Goal: Task Accomplishment & Management: Use online tool/utility

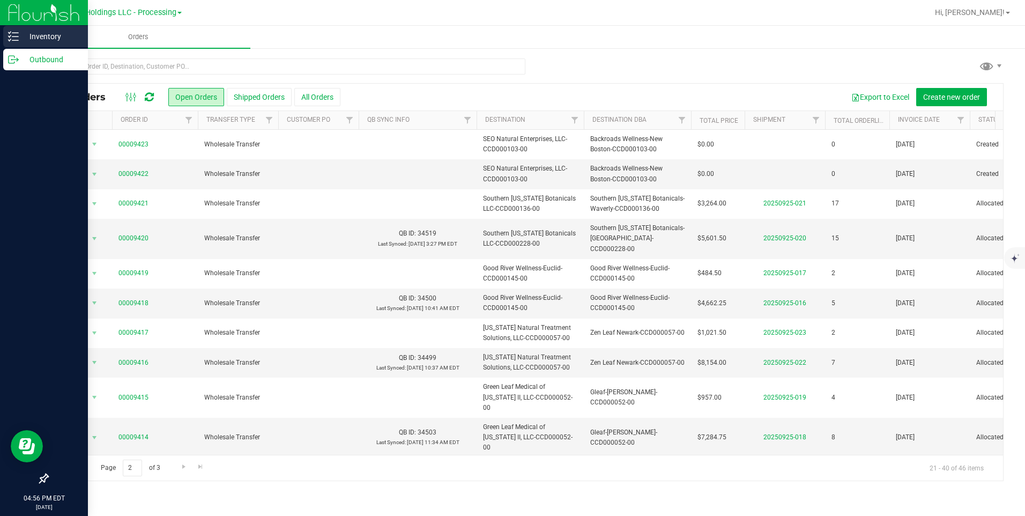
click at [56, 32] on p "Inventory" at bounding box center [51, 36] width 64 height 13
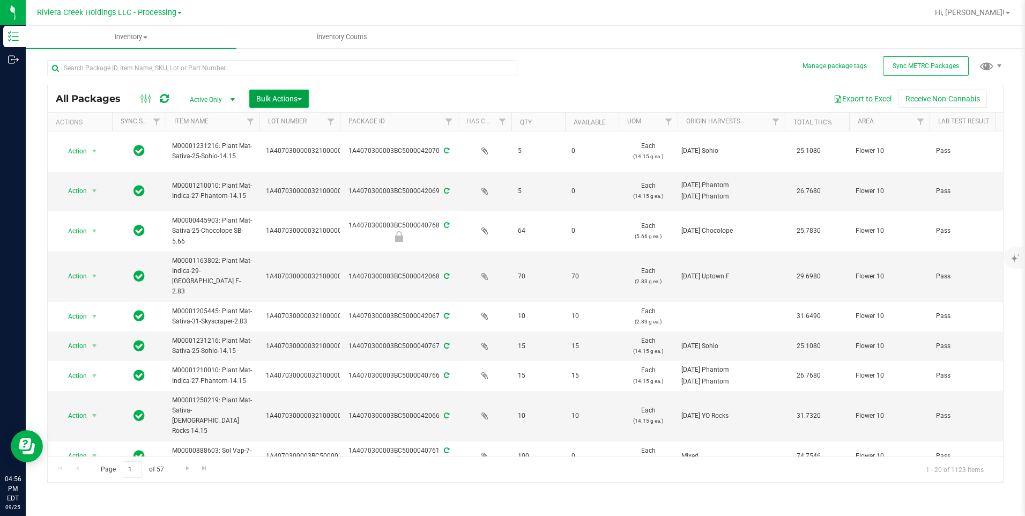
click at [302, 97] on span "Bulk Actions" at bounding box center [279, 98] width 46 height 9
click at [314, 183] on span "Lock/Unlock packages" at bounding box center [292, 181] width 73 height 9
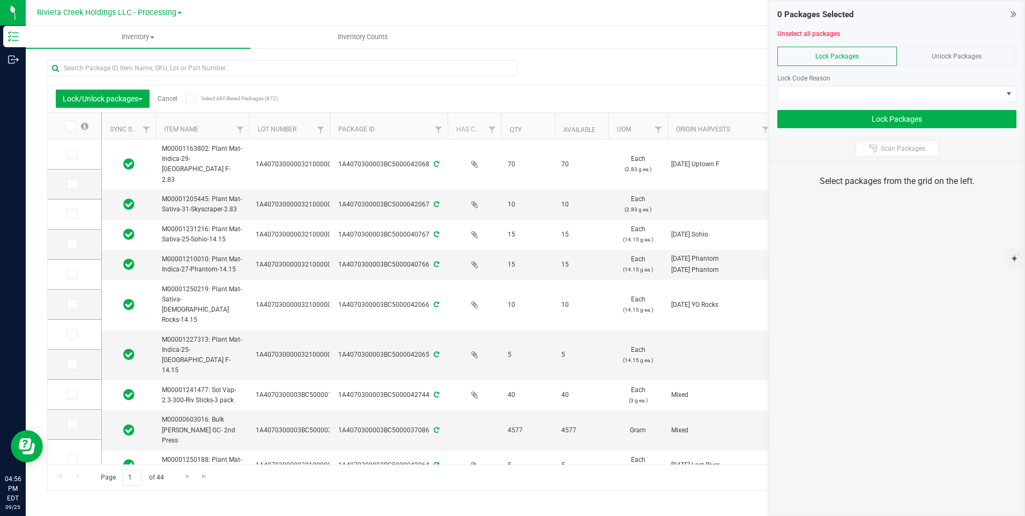
click at [946, 53] on span "Unlock Packages" at bounding box center [956, 57] width 50 height 8
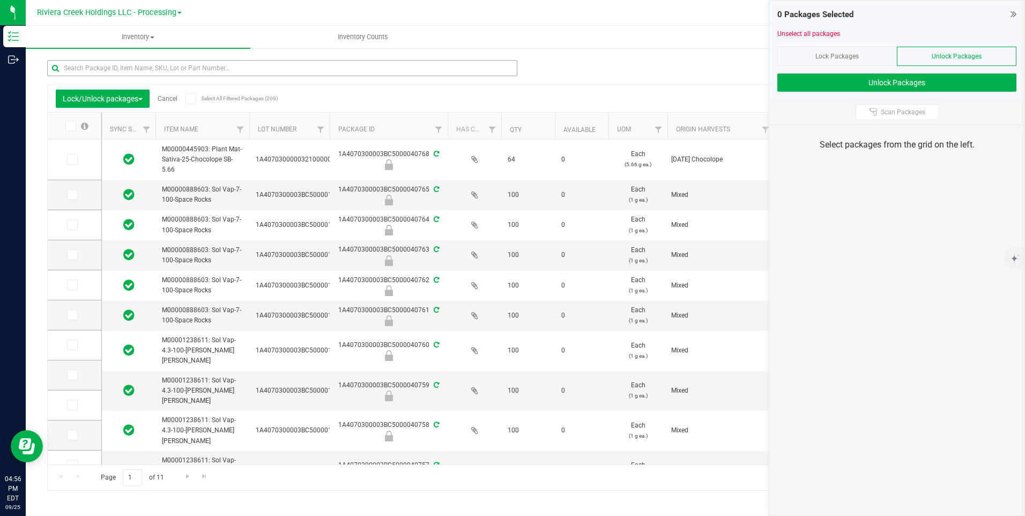
type input "[DATE]"
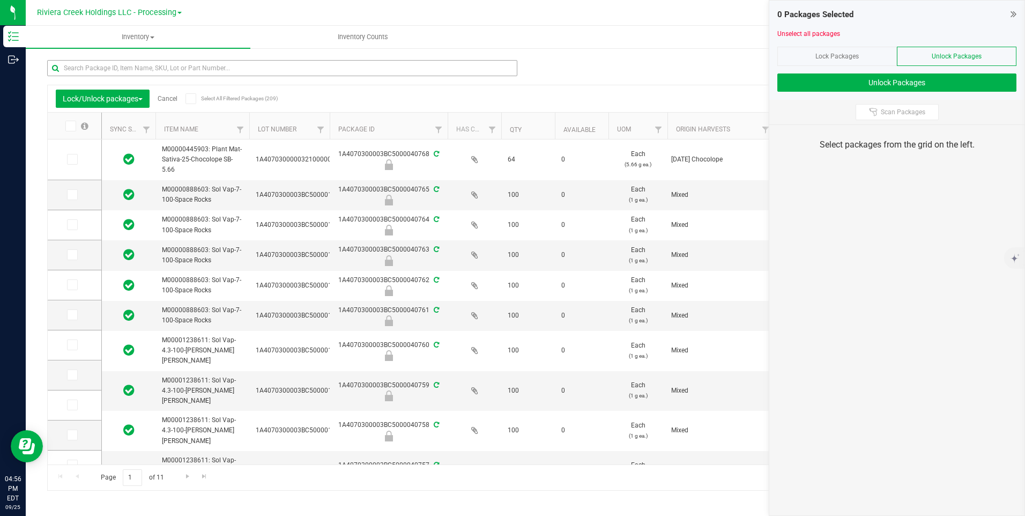
type input "[DATE]"
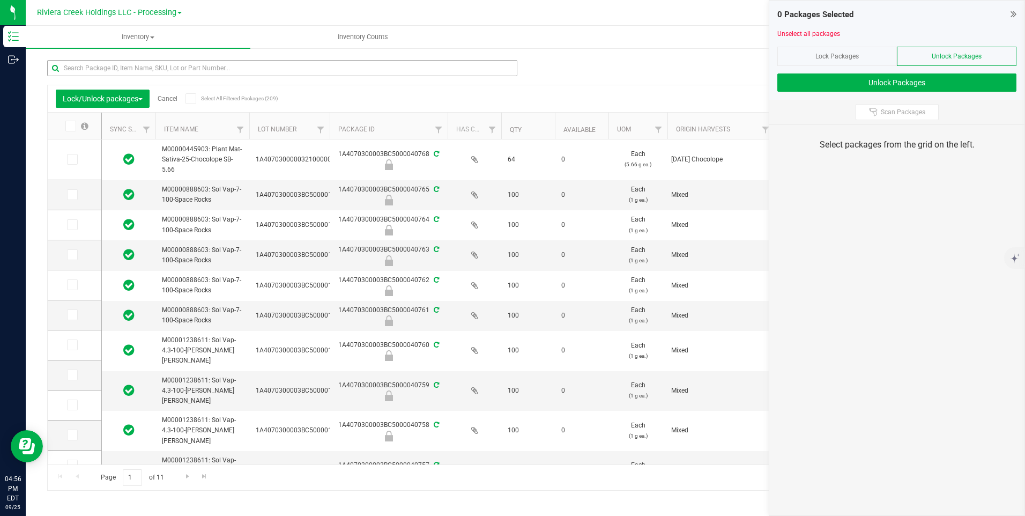
type input "[DATE]"
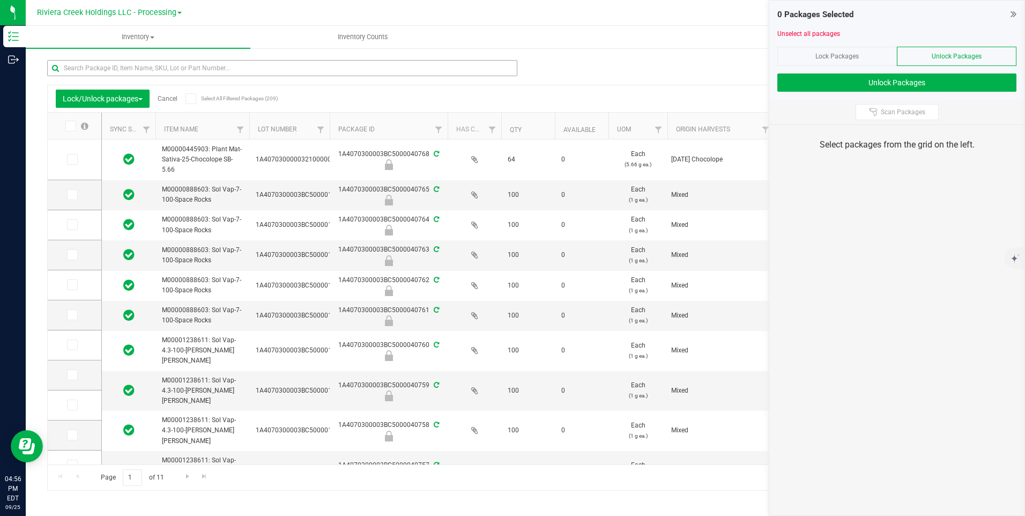
type input "[DATE]"
click at [216, 72] on input "text" at bounding box center [282, 68] width 470 height 16
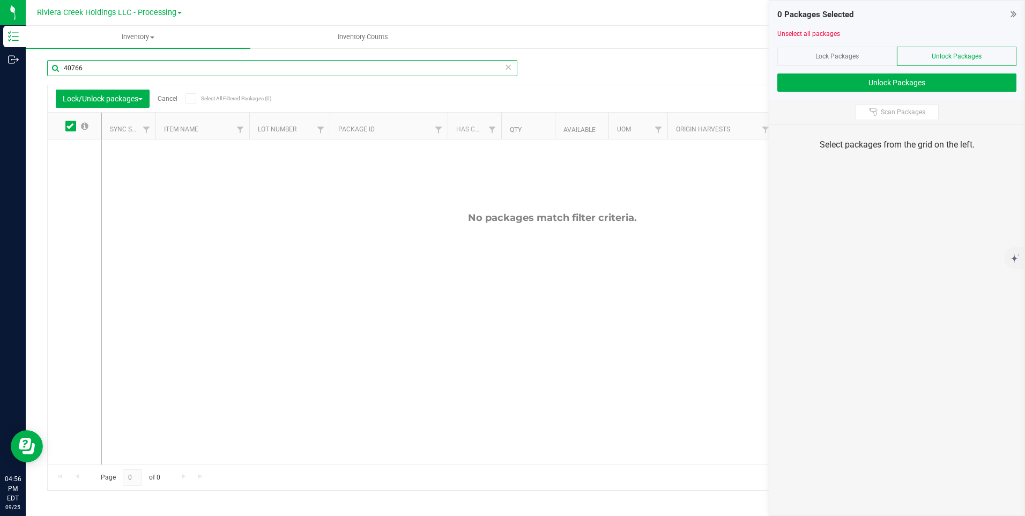
click at [113, 73] on input "40766" at bounding box center [282, 68] width 470 height 16
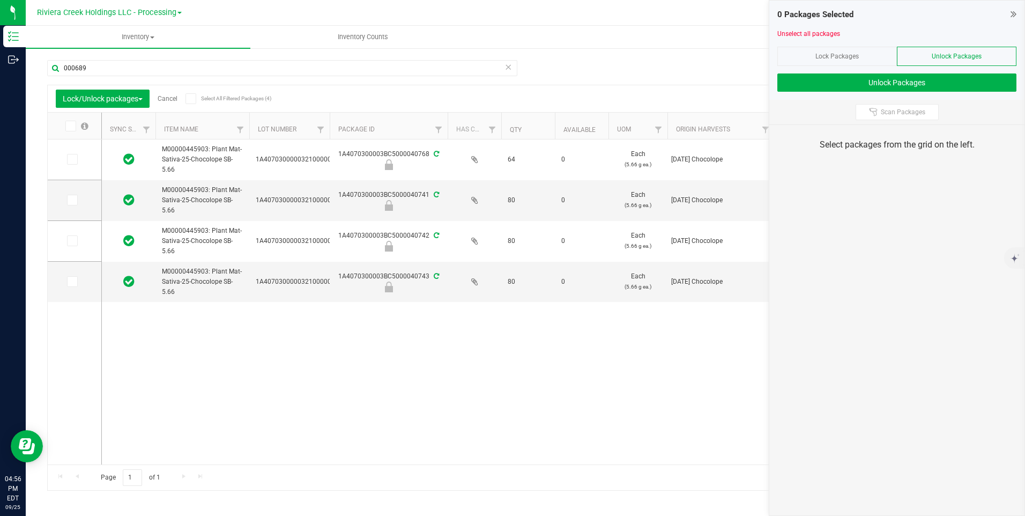
click at [68, 126] on icon at bounding box center [69, 126] width 7 height 0
click at [0, 0] on input "checkbox" at bounding box center [0, 0] width 0 height 0
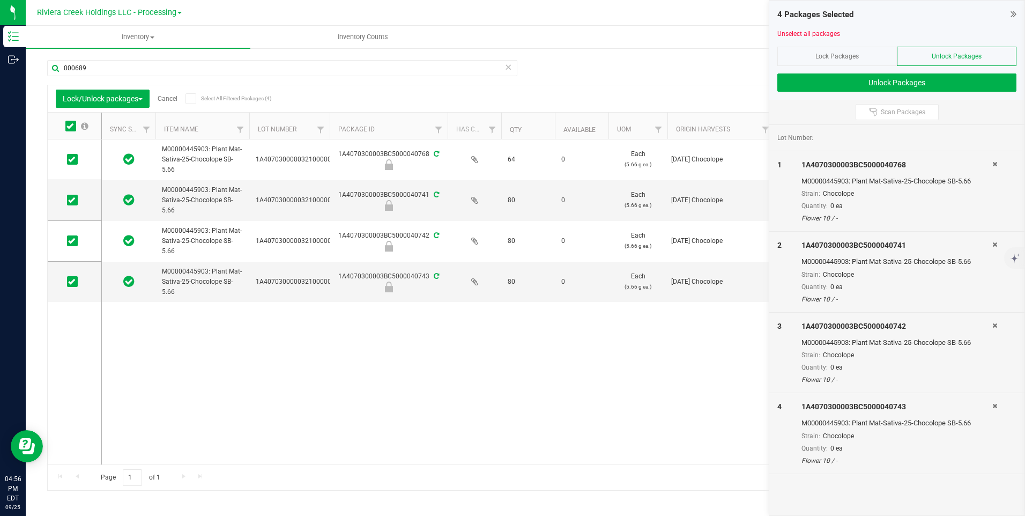
click at [68, 126] on icon at bounding box center [69, 126] width 7 height 0
click at [0, 0] on input "checkbox" at bounding box center [0, 0] width 0 height 0
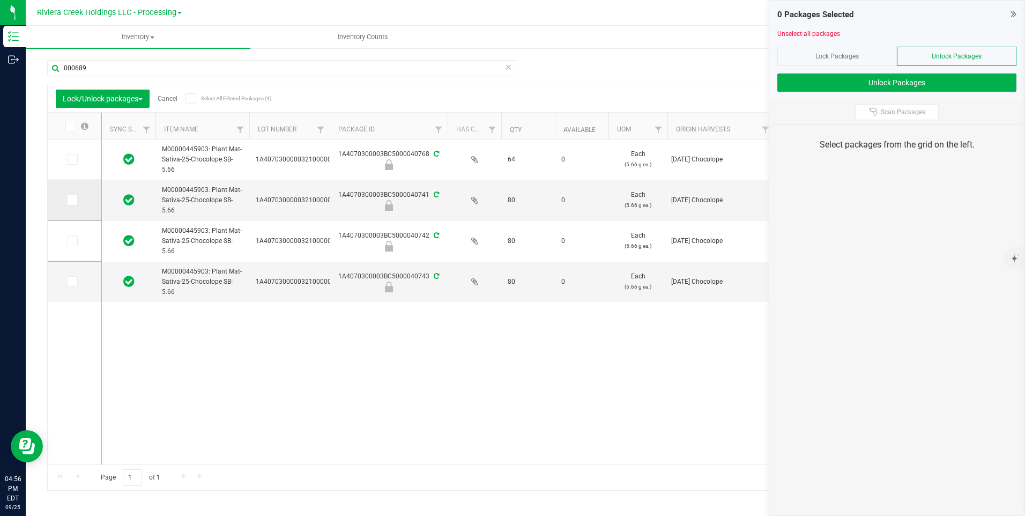
click at [79, 199] on label at bounding box center [75, 200] width 16 height 11
click at [0, 0] on input "checkbox" at bounding box center [0, 0] width 0 height 0
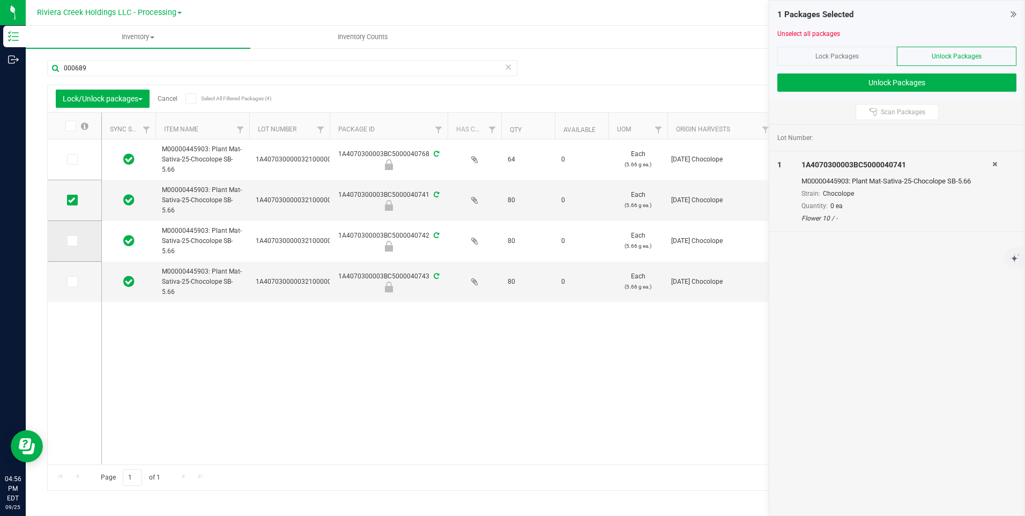
click at [76, 237] on span at bounding box center [72, 240] width 11 height 11
click at [0, 0] on input "checkbox" at bounding box center [0, 0] width 0 height 0
click at [74, 281] on icon at bounding box center [71, 281] width 7 height 0
click at [0, 0] on input "checkbox" at bounding box center [0, 0] width 0 height 0
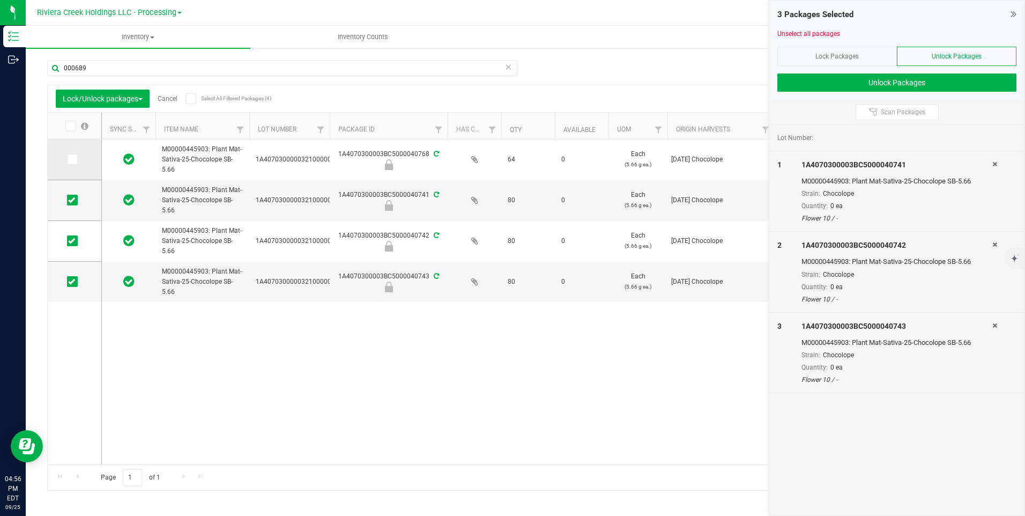
click at [73, 164] on span at bounding box center [72, 159] width 11 height 11
click at [0, 0] on input "checkbox" at bounding box center [0, 0] width 0 height 0
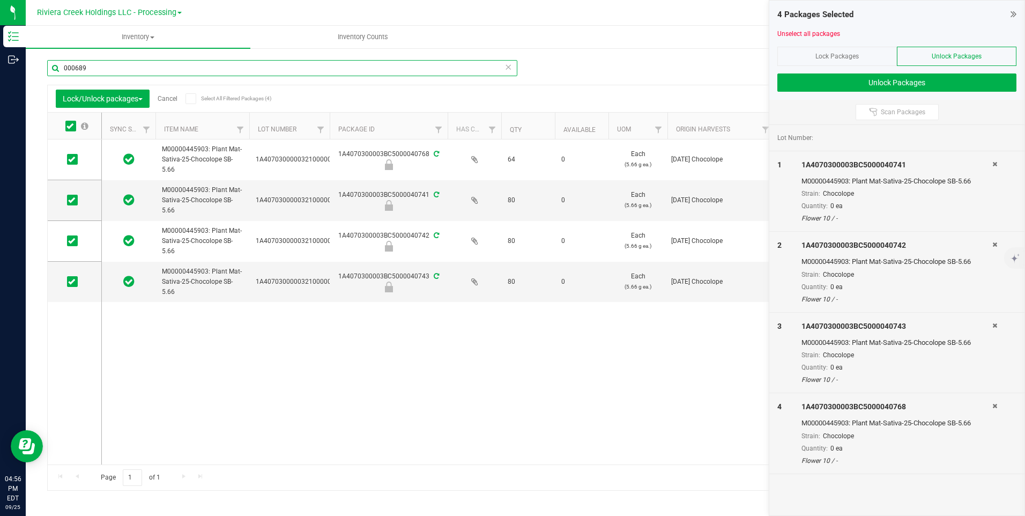
click at [141, 65] on input "000689" at bounding box center [282, 68] width 470 height 16
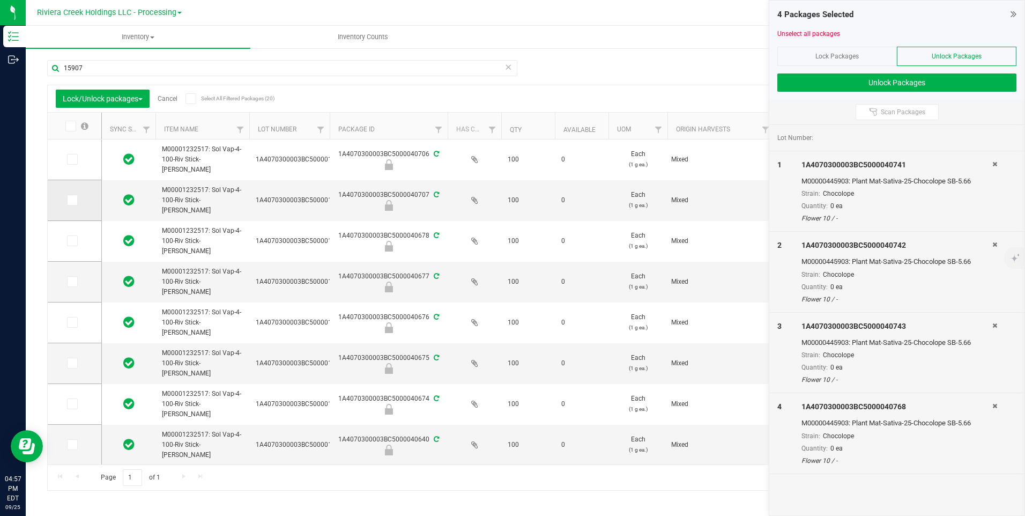
click at [67, 199] on span at bounding box center [72, 200] width 11 height 11
click at [0, 0] on input "checkbox" at bounding box center [0, 0] width 0 height 0
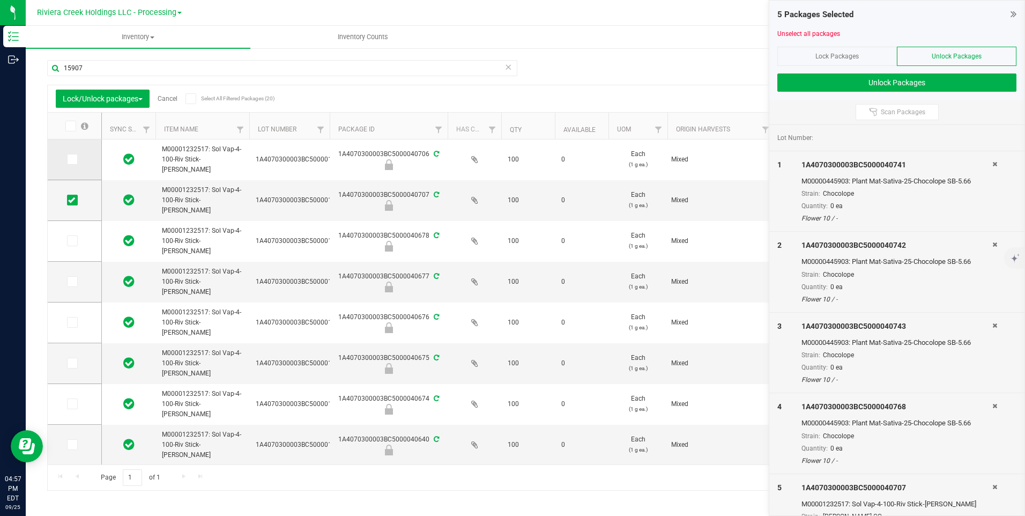
click at [76, 161] on span at bounding box center [72, 159] width 11 height 11
click at [0, 0] on input "checkbox" at bounding box center [0, 0] width 0 height 0
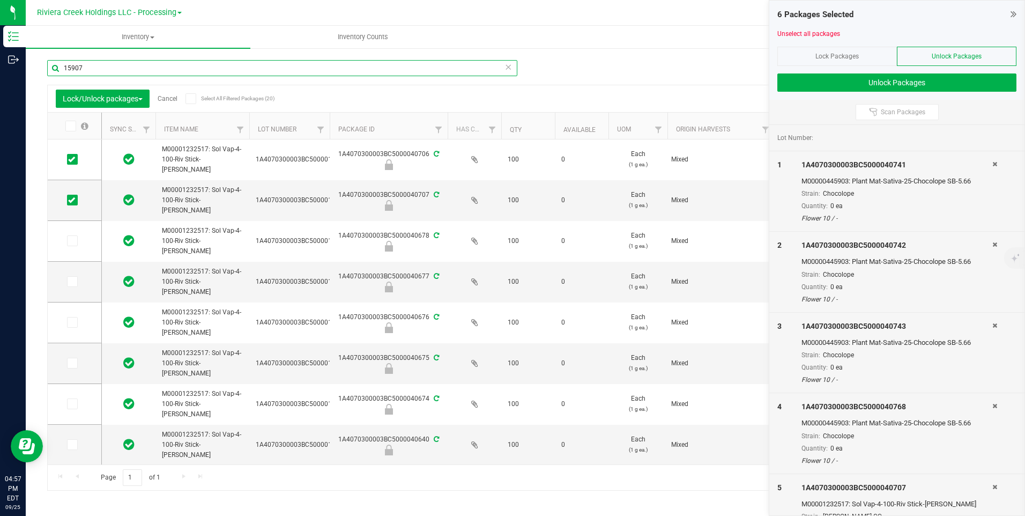
click at [127, 68] on input "15907" at bounding box center [282, 68] width 470 height 16
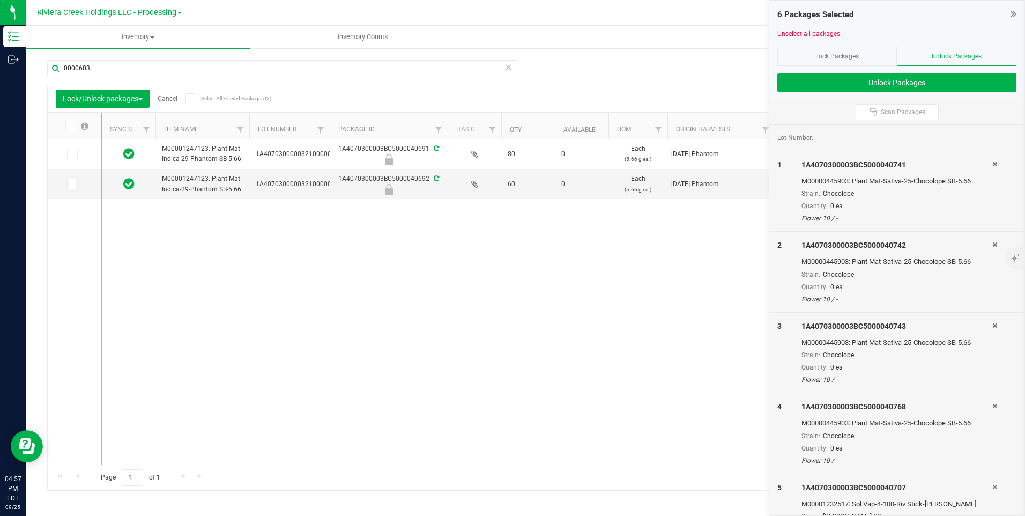
click at [78, 129] on label at bounding box center [76, 126] width 41 height 11
click at [0, 0] on input "checkbox" at bounding box center [0, 0] width 0 height 0
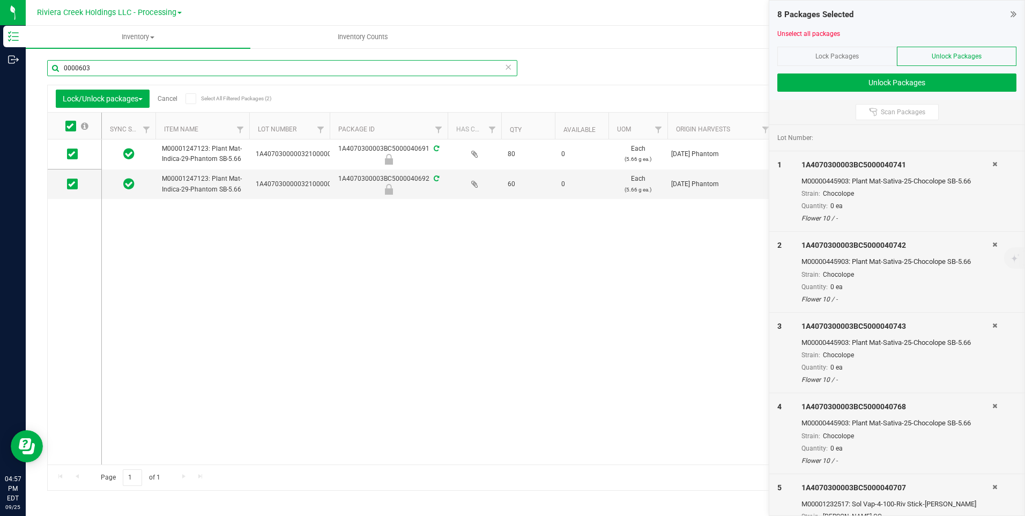
click at [142, 70] on input "0000603" at bounding box center [282, 68] width 470 height 16
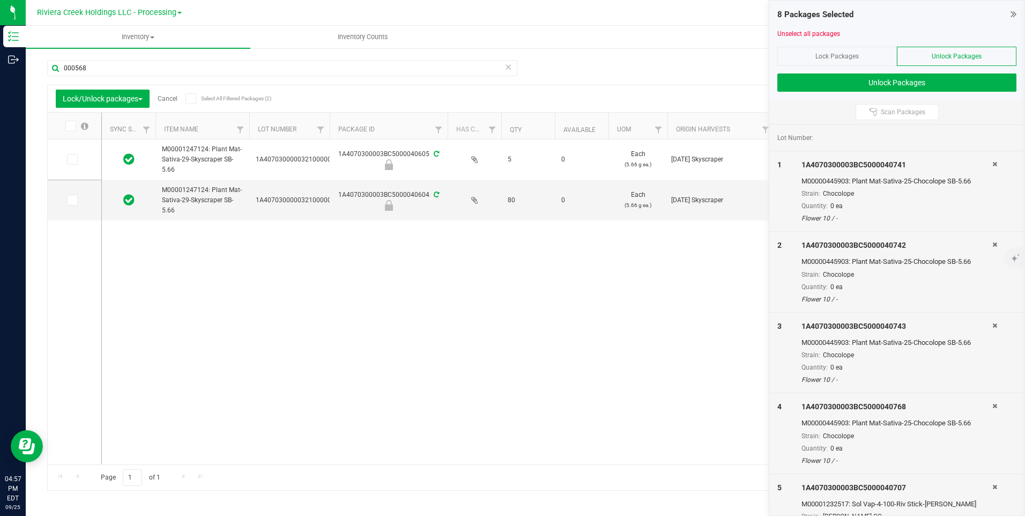
click at [78, 125] on label at bounding box center [76, 126] width 41 height 11
click at [0, 0] on input "checkbox" at bounding box center [0, 0] width 0 height 0
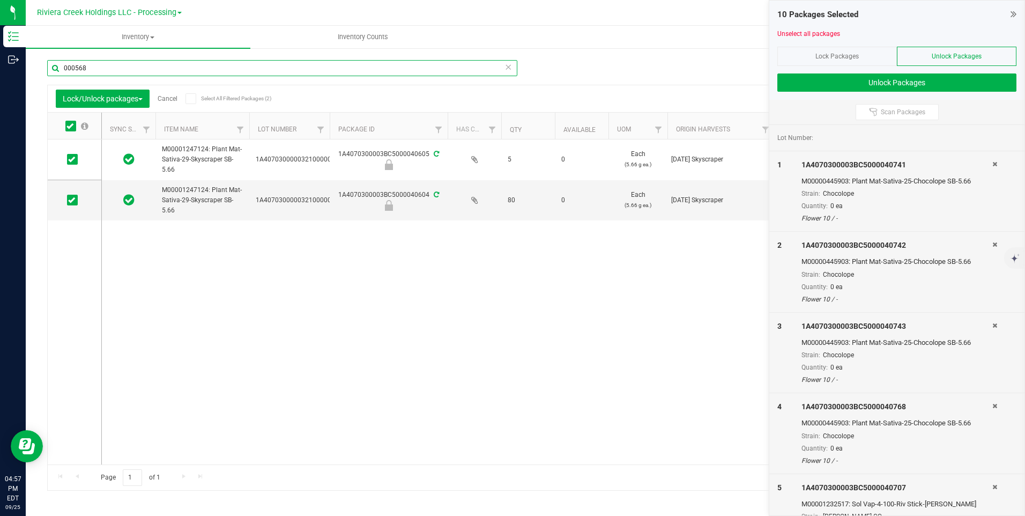
click at [98, 70] on input "000568" at bounding box center [282, 68] width 470 height 16
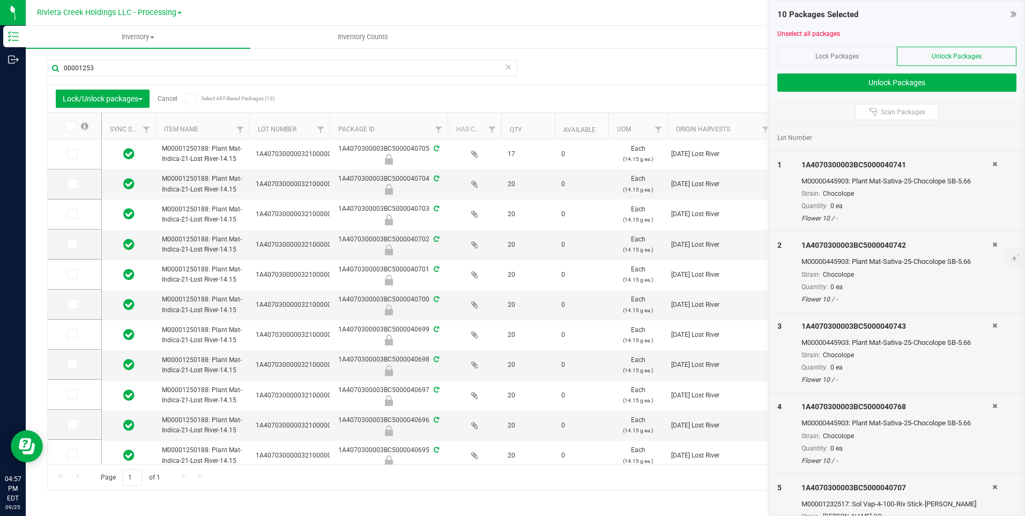
click at [71, 126] on icon at bounding box center [69, 126] width 7 height 0
click at [0, 0] on input "checkbox" at bounding box center [0, 0] width 0 height 0
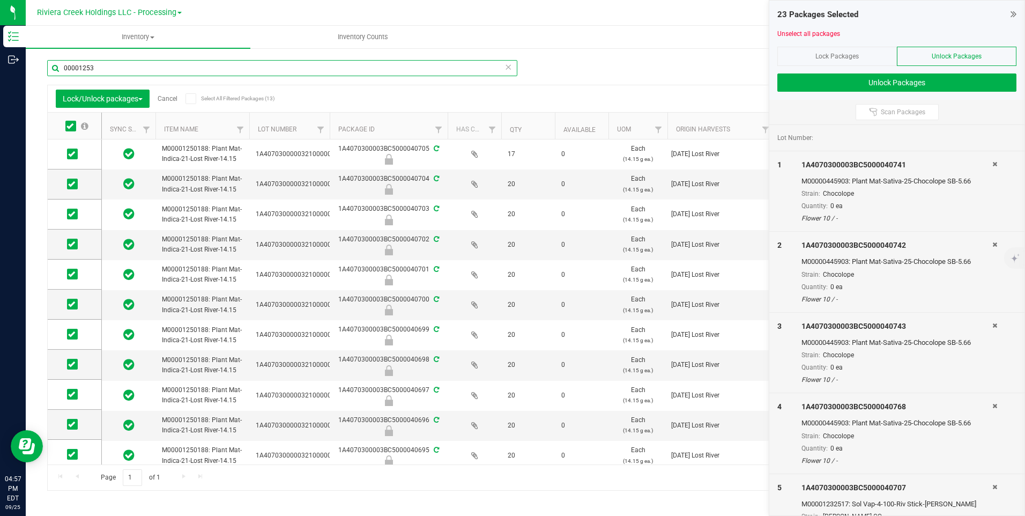
click at [125, 67] on input "00001253" at bounding box center [282, 68] width 470 height 16
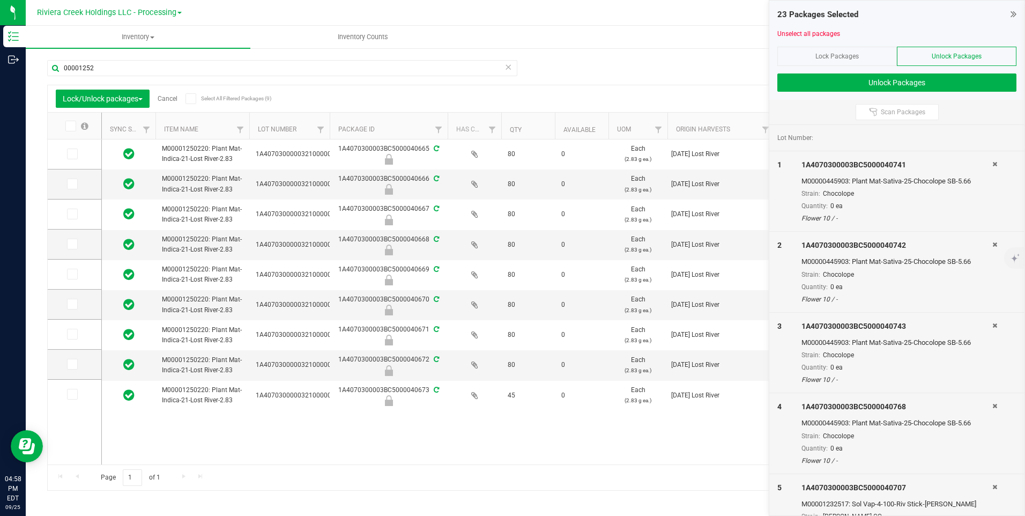
click at [73, 131] on span at bounding box center [70, 126] width 11 height 11
click at [0, 0] on input "checkbox" at bounding box center [0, 0] width 0 height 0
click at [186, 59] on div "00001252" at bounding box center [286, 67] width 478 height 34
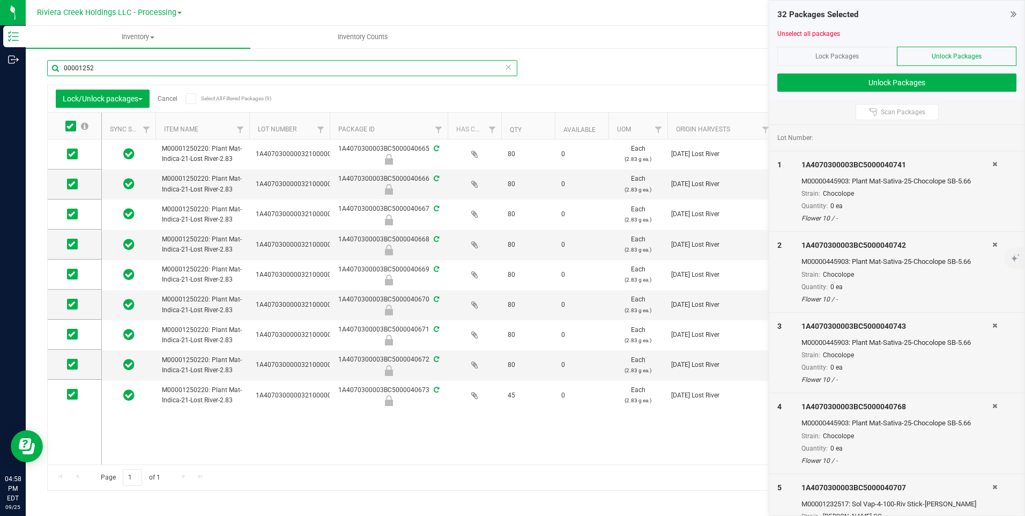
click at [185, 66] on input "00001252" at bounding box center [282, 68] width 470 height 16
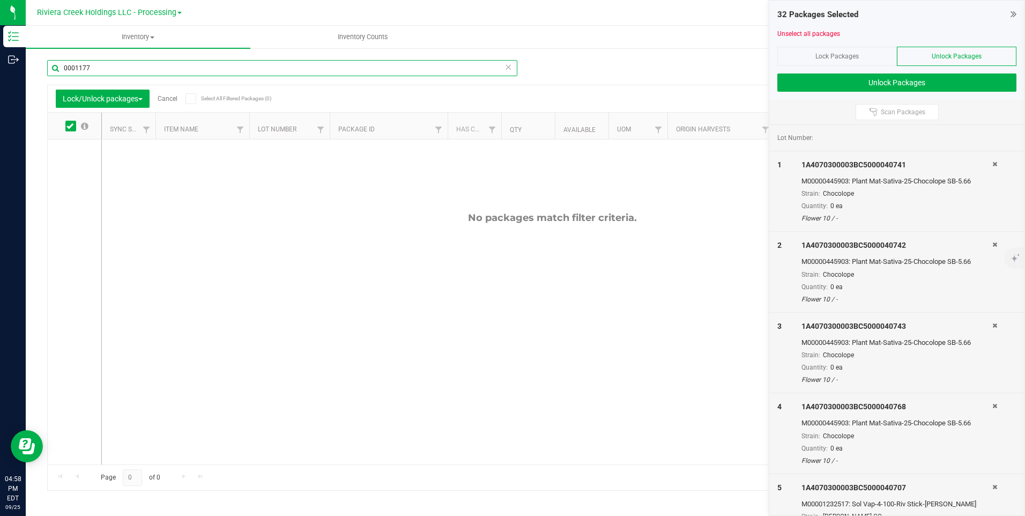
click at [148, 66] on input "0001177" at bounding box center [282, 68] width 470 height 16
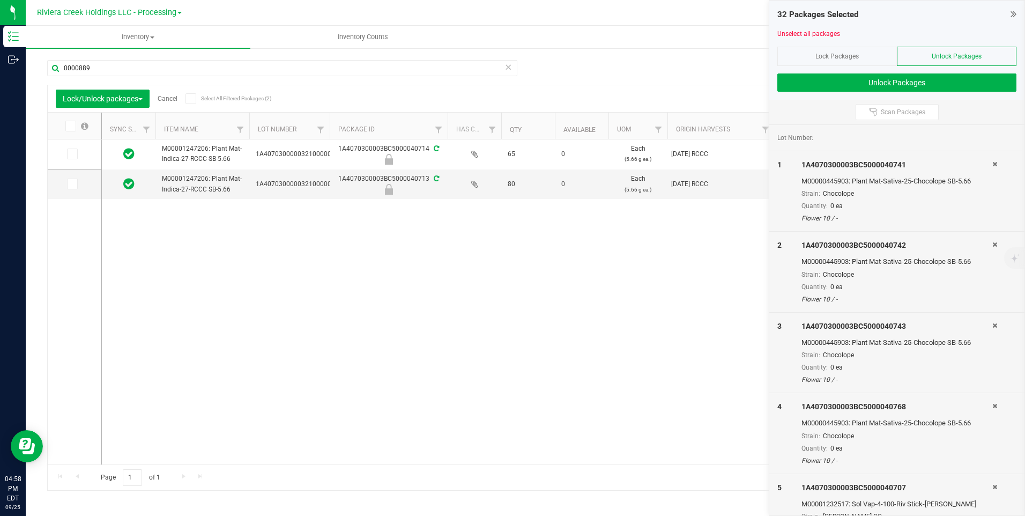
click at [68, 126] on icon at bounding box center [69, 126] width 7 height 0
click at [0, 0] on input "checkbox" at bounding box center [0, 0] width 0 height 0
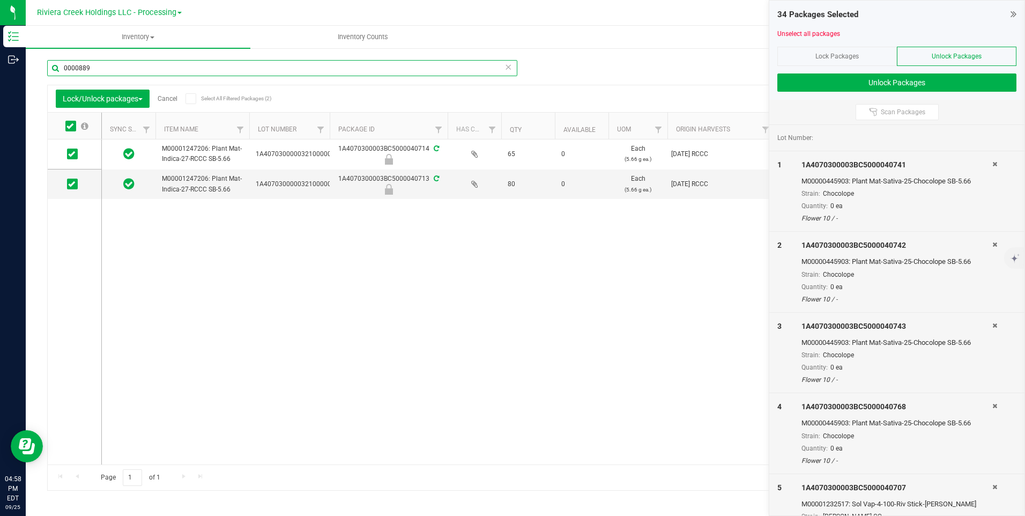
click at [116, 69] on input "0000889" at bounding box center [282, 68] width 470 height 16
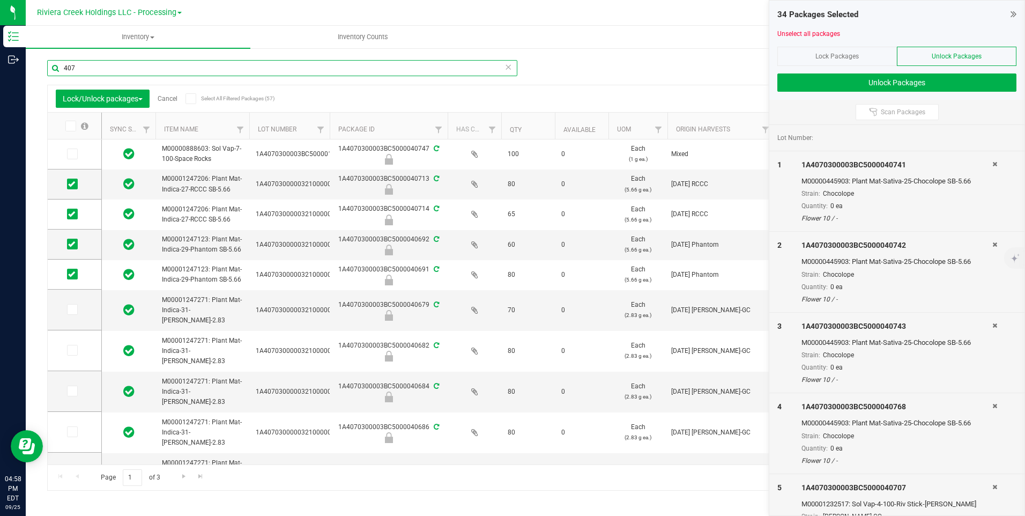
type input "4074"
type input "[DATE]"
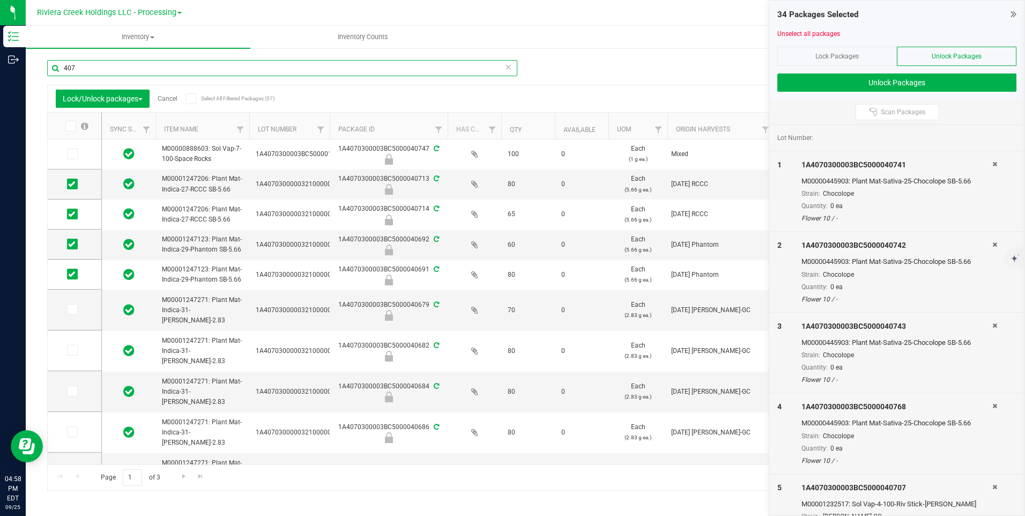
type input "[DATE]"
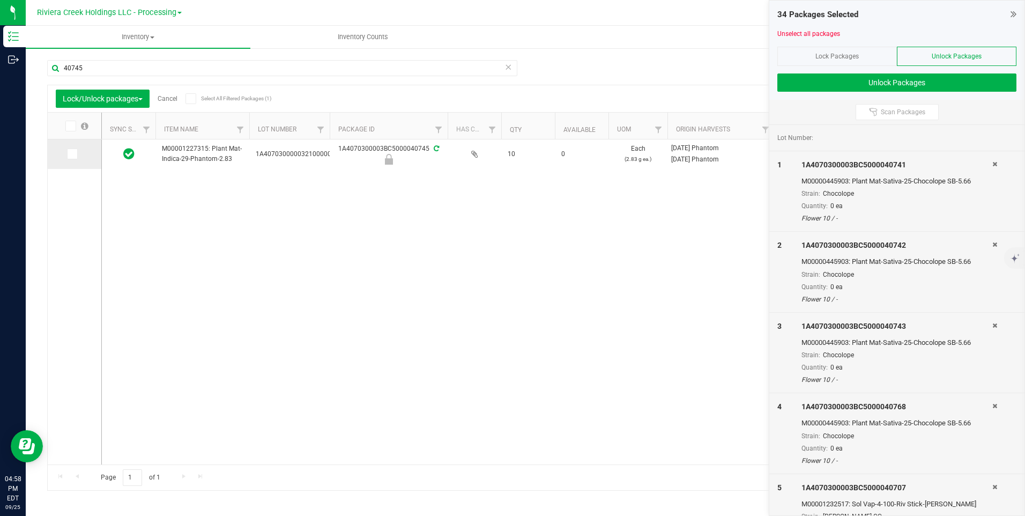
click at [72, 154] on icon at bounding box center [71, 154] width 7 height 0
click at [0, 0] on input "checkbox" at bounding box center [0, 0] width 0 height 0
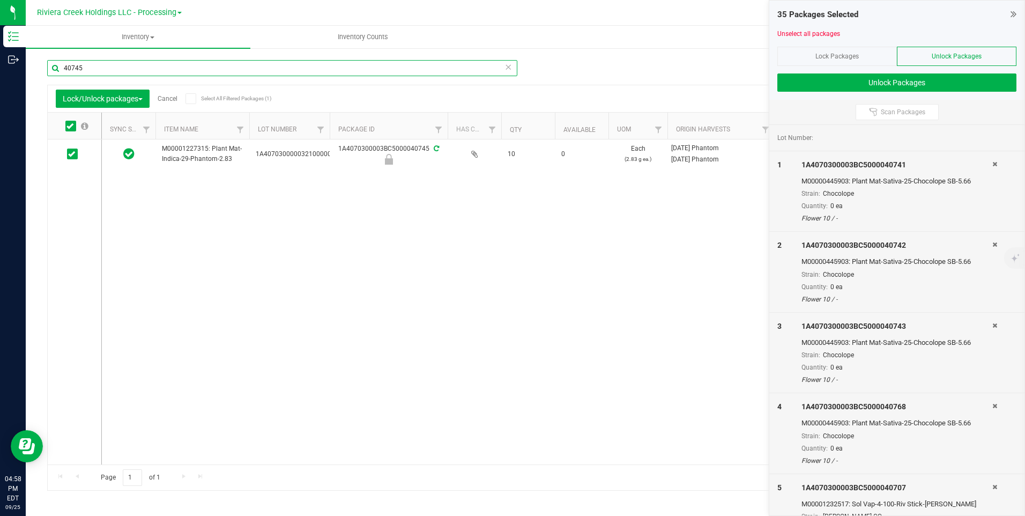
click at [124, 68] on input "40745" at bounding box center [282, 68] width 470 height 16
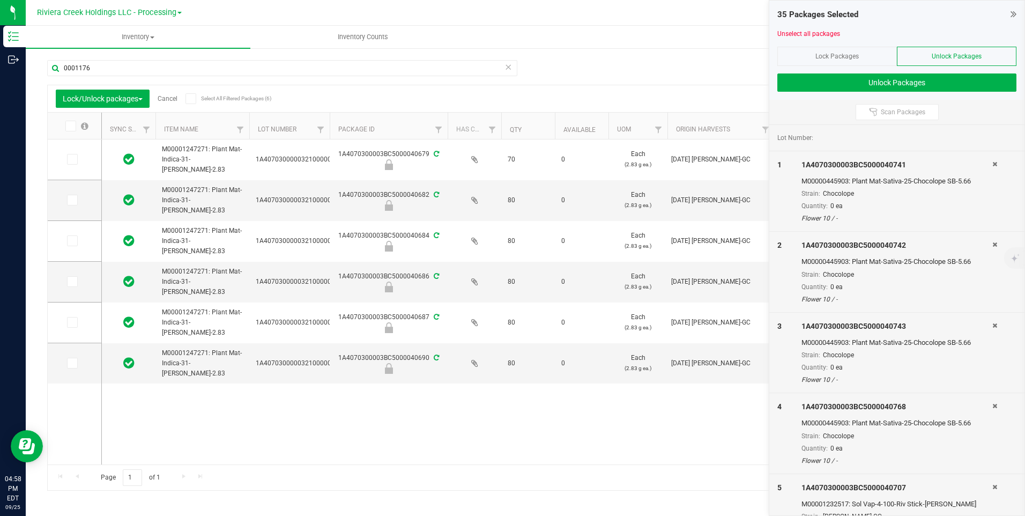
click at [75, 126] on span at bounding box center [70, 126] width 11 height 11
click at [0, 0] on input "checkbox" at bounding box center [0, 0] width 0 height 0
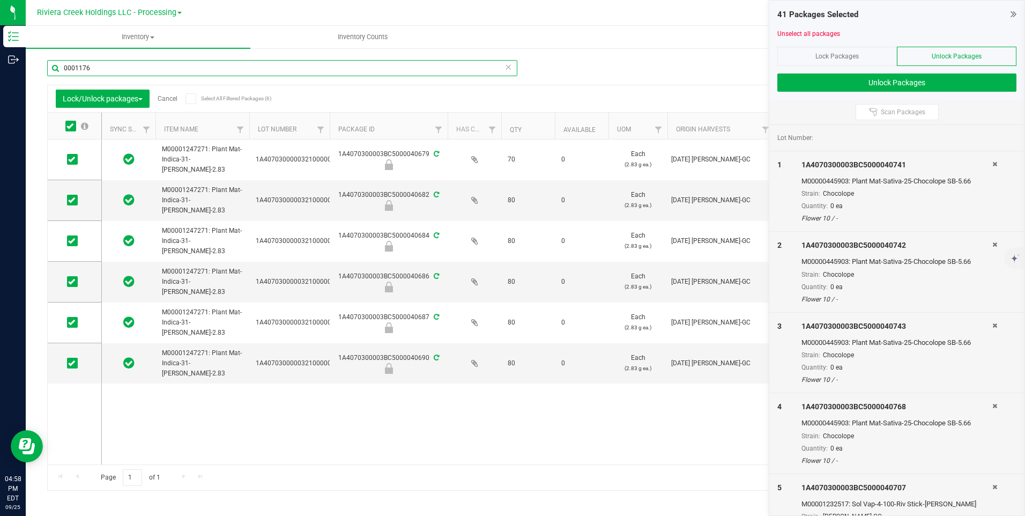
click at [141, 63] on input "0001176" at bounding box center [282, 68] width 470 height 16
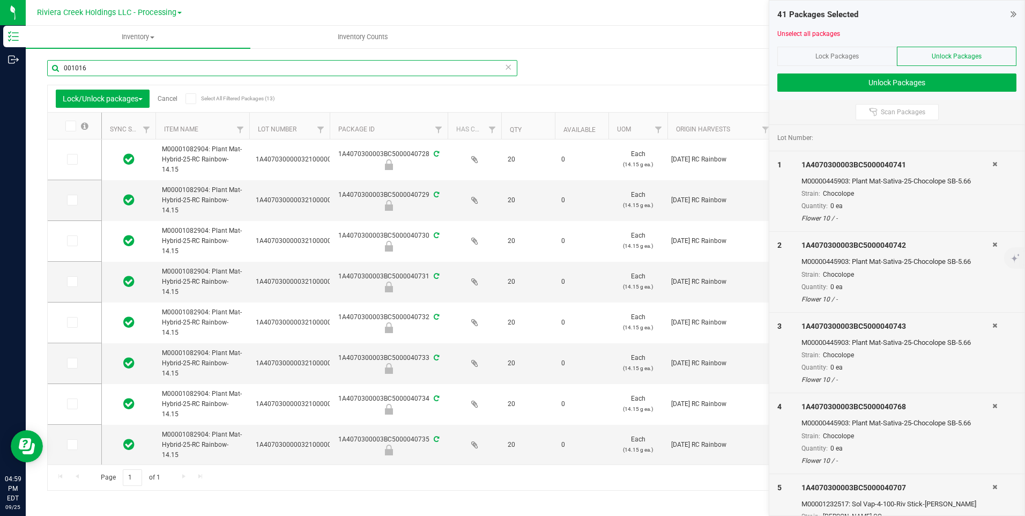
type input "001016"
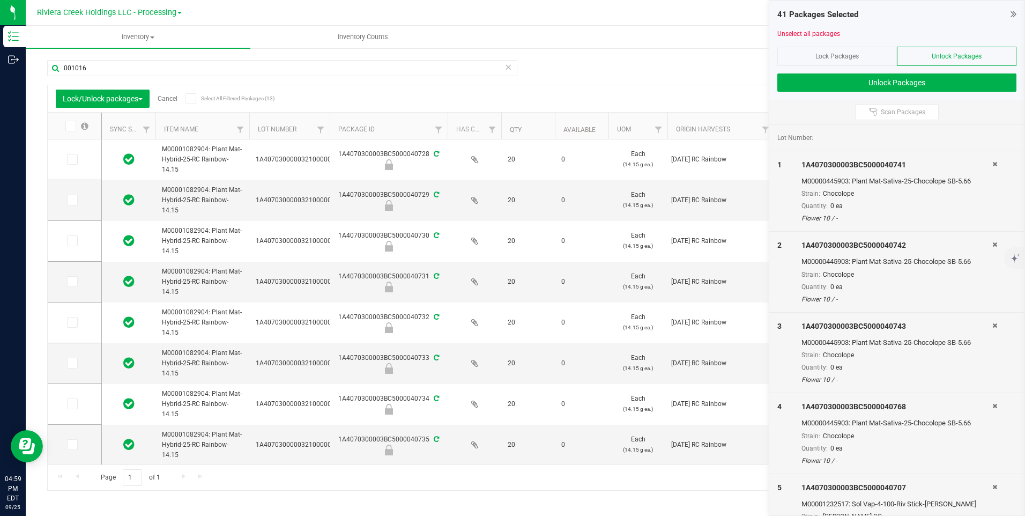
click at [77, 128] on label at bounding box center [76, 126] width 41 height 11
click at [0, 0] on input "checkbox" at bounding box center [0, 0] width 0 height 0
click at [786, 83] on button "Unlock Packages" at bounding box center [896, 82] width 239 height 18
